Goal: Navigation & Orientation: Find specific page/section

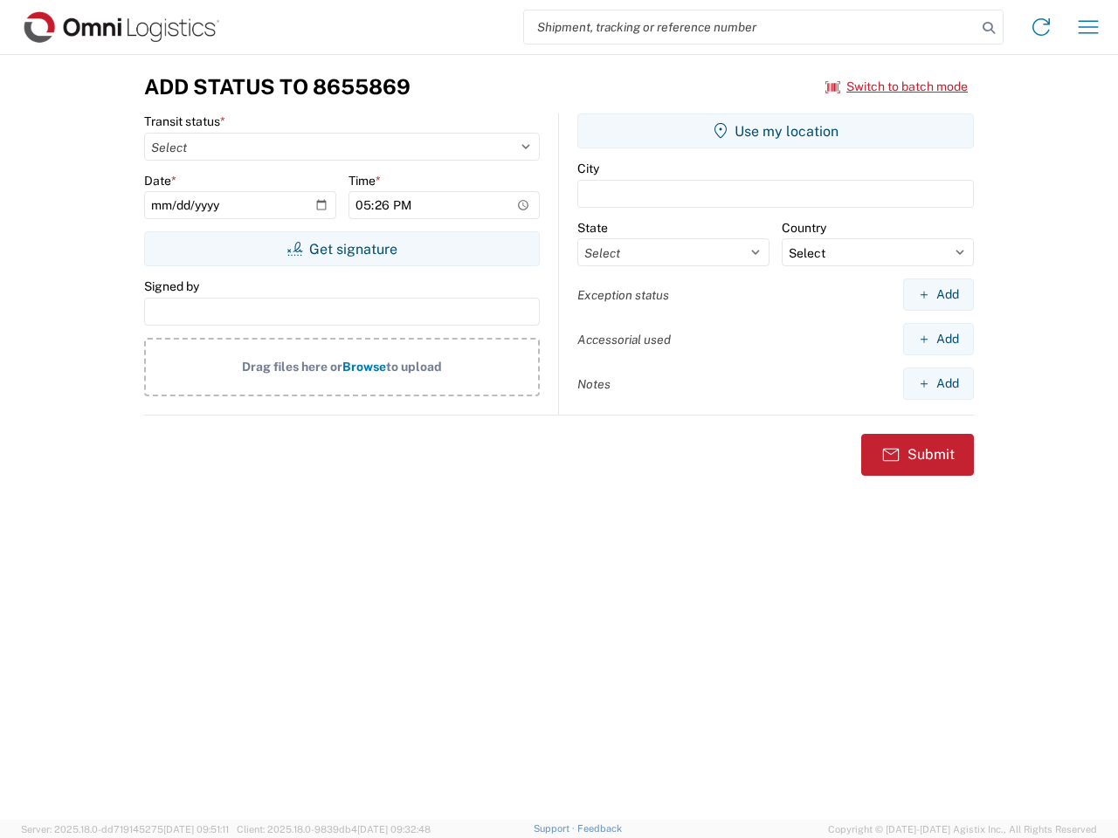
click at [750, 27] on input "search" at bounding box center [750, 26] width 452 height 33
click at [989, 28] on icon at bounding box center [988, 28] width 24 height 24
click at [1041, 27] on icon at bounding box center [1041, 27] width 28 height 28
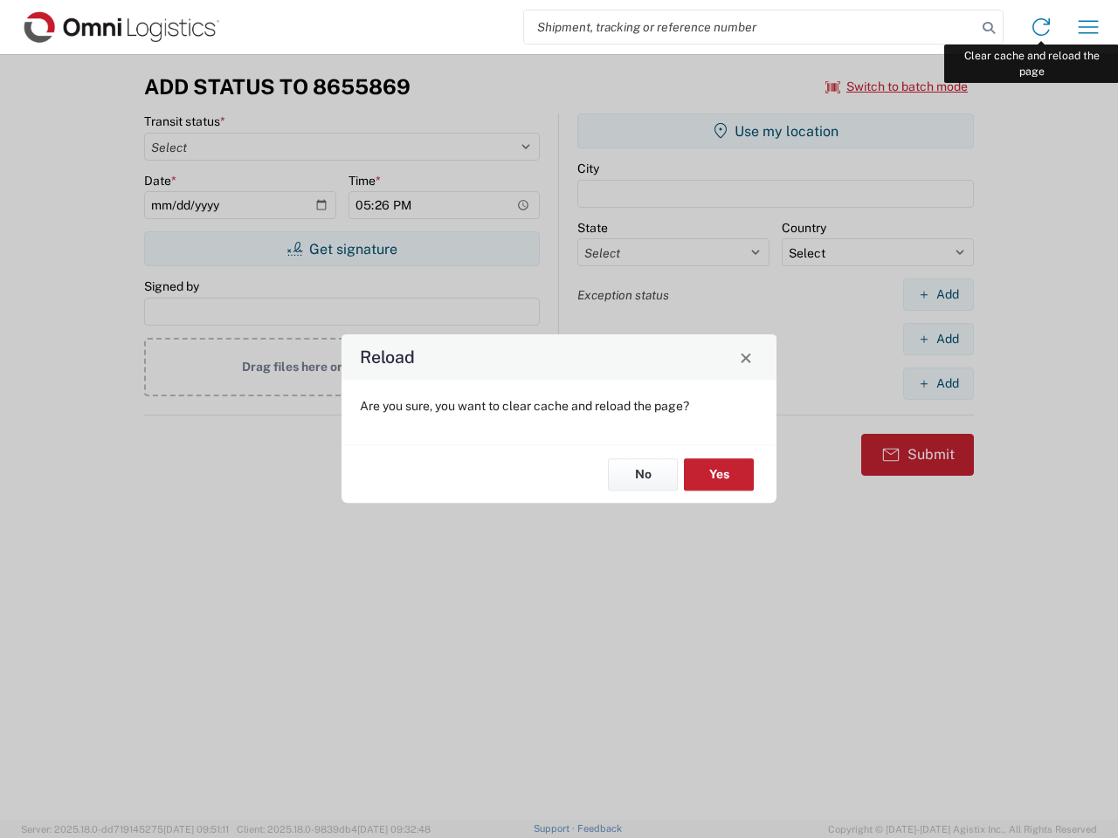
click at [1088, 27] on div "Reload Are you sure, you want to clear cache and reload the page? No Yes" at bounding box center [559, 419] width 1118 height 838
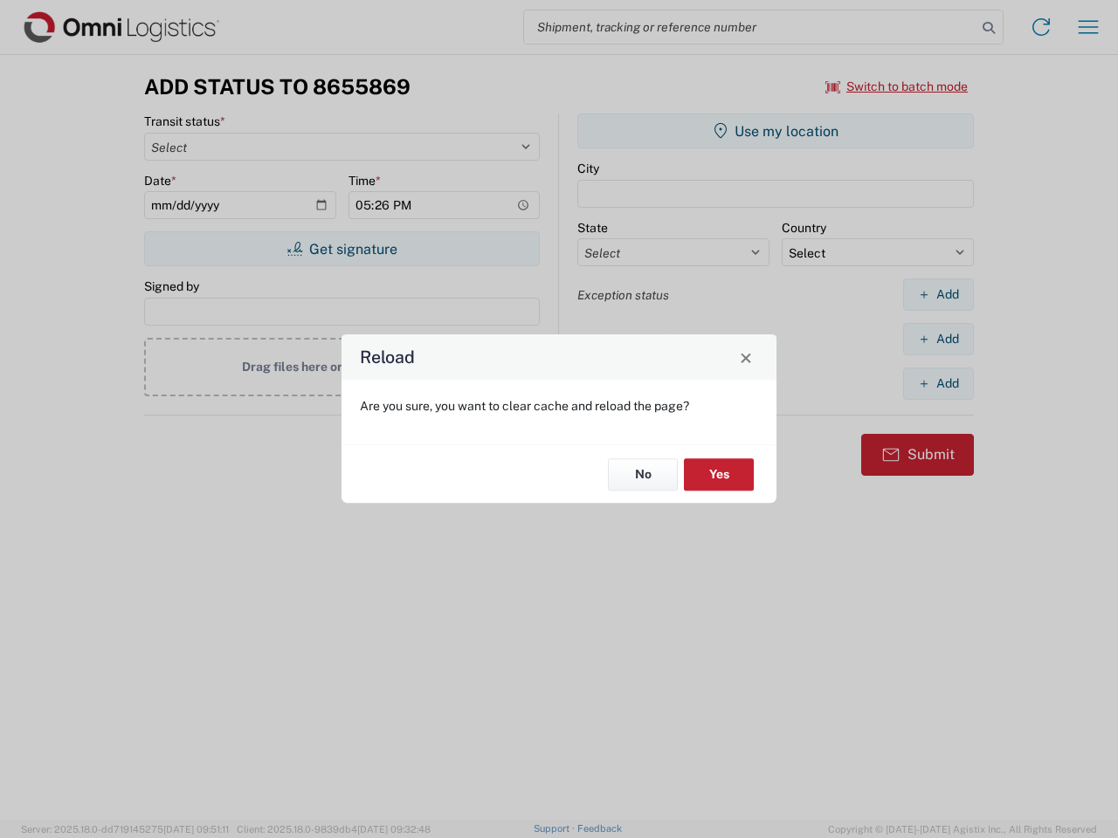
click at [897, 86] on div "Reload Are you sure, you want to clear cache and reload the page? No Yes" at bounding box center [559, 419] width 1118 height 838
click at [341, 249] on div "Reload Are you sure, you want to clear cache and reload the page? No Yes" at bounding box center [559, 419] width 1118 height 838
click at [776, 131] on div "Reload Are you sure, you want to clear cache and reload the page? No Yes" at bounding box center [559, 419] width 1118 height 838
click at [938, 294] on div "Reload Are you sure, you want to clear cache and reload the page? No Yes" at bounding box center [559, 419] width 1118 height 838
click at [938, 339] on div "Reload Are you sure, you want to clear cache and reload the page? No Yes" at bounding box center [559, 419] width 1118 height 838
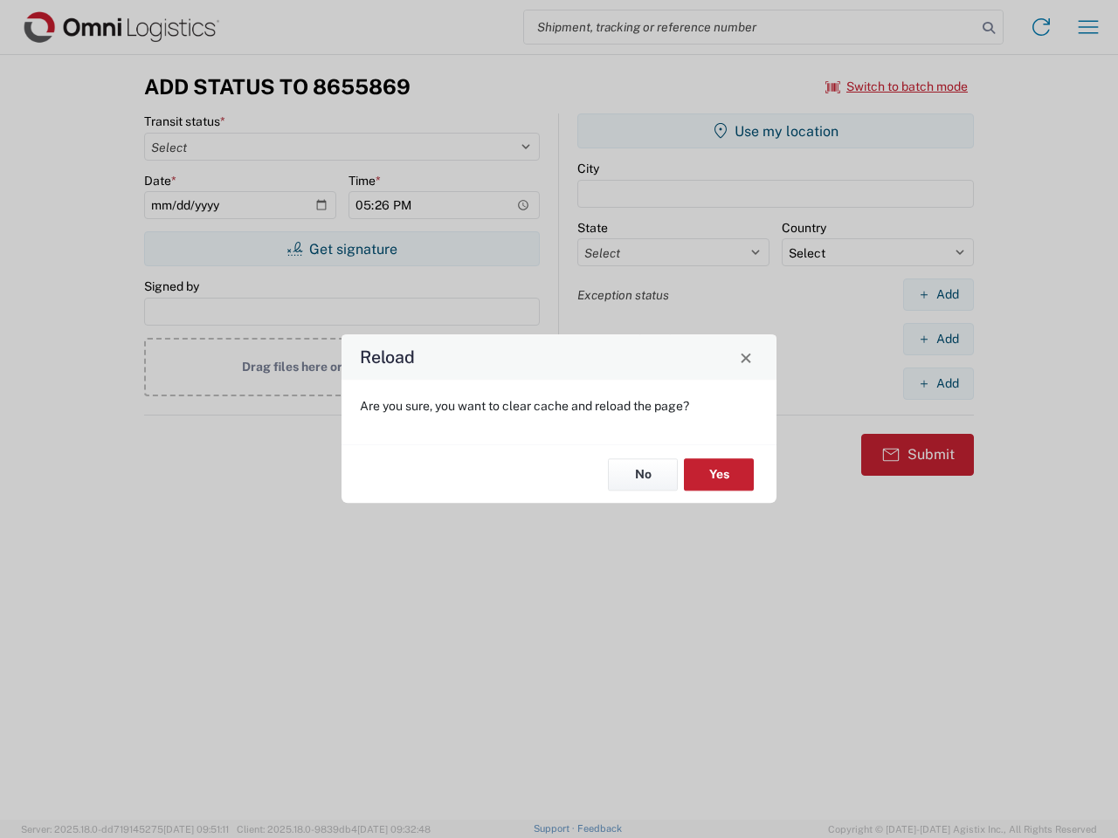
click at [938, 383] on div "Reload Are you sure, you want to clear cache and reload the page? No Yes" at bounding box center [559, 419] width 1118 height 838
